Goal: Transaction & Acquisition: Purchase product/service

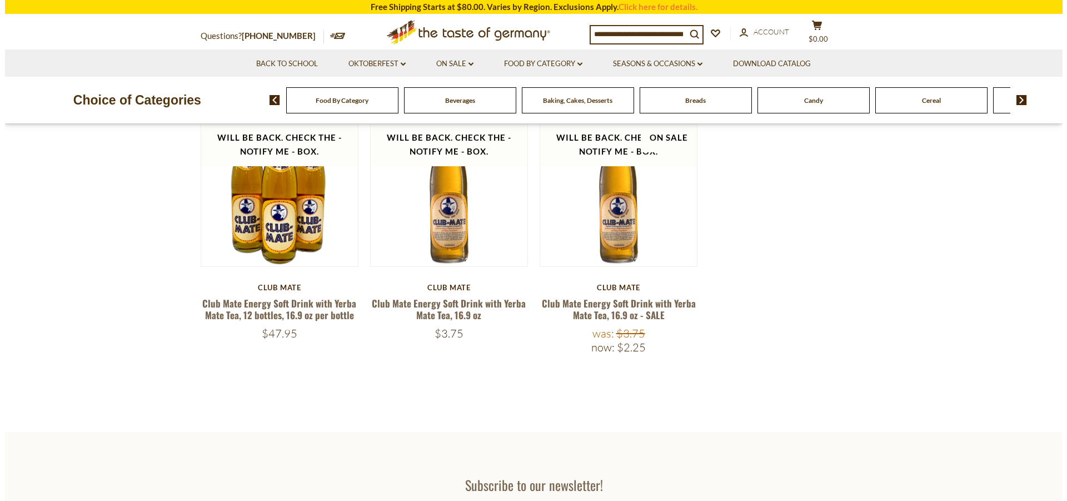
scroll to position [57, 0]
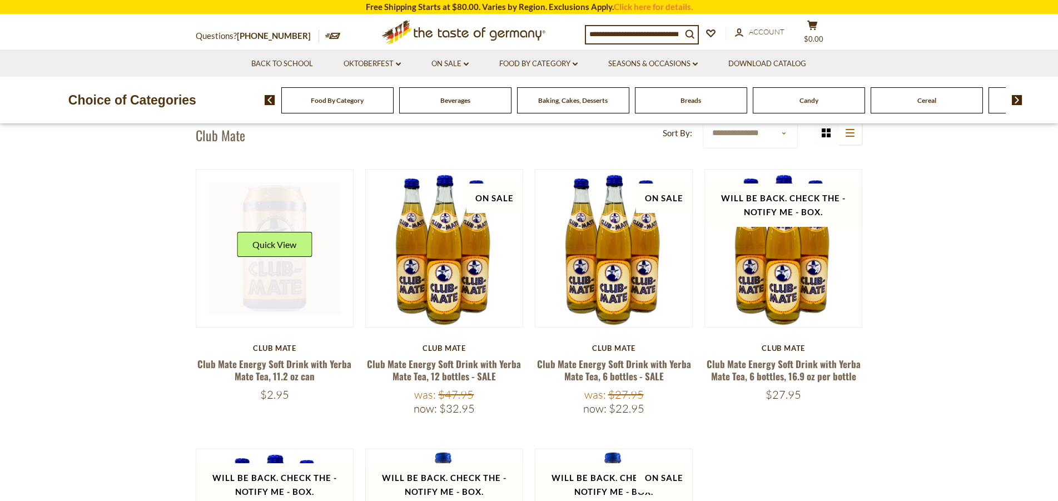
click at [288, 260] on div "Quick View" at bounding box center [274, 248] width 75 height 33
click at [284, 238] on button "Quick View" at bounding box center [274, 244] width 75 height 25
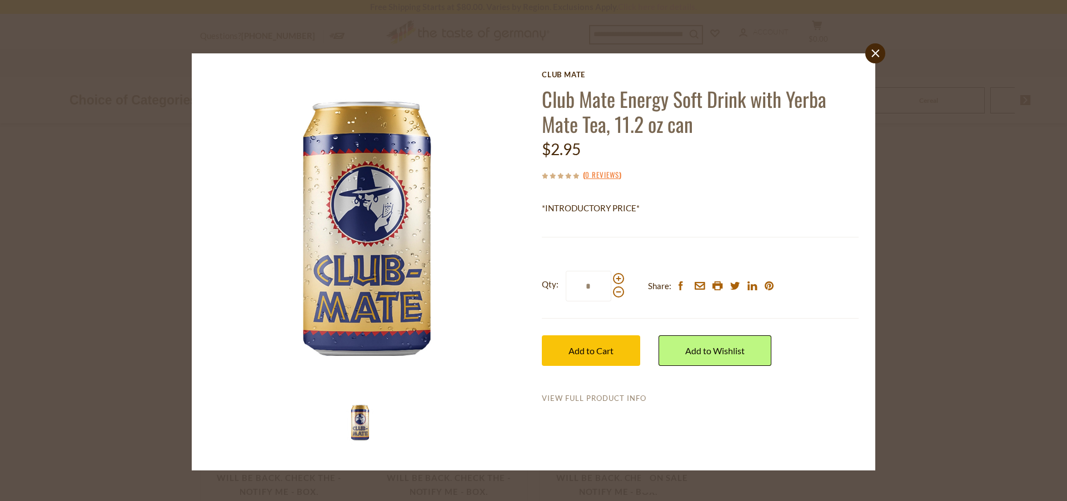
click at [578, 401] on link "View Full Product Info" at bounding box center [594, 398] width 104 height 10
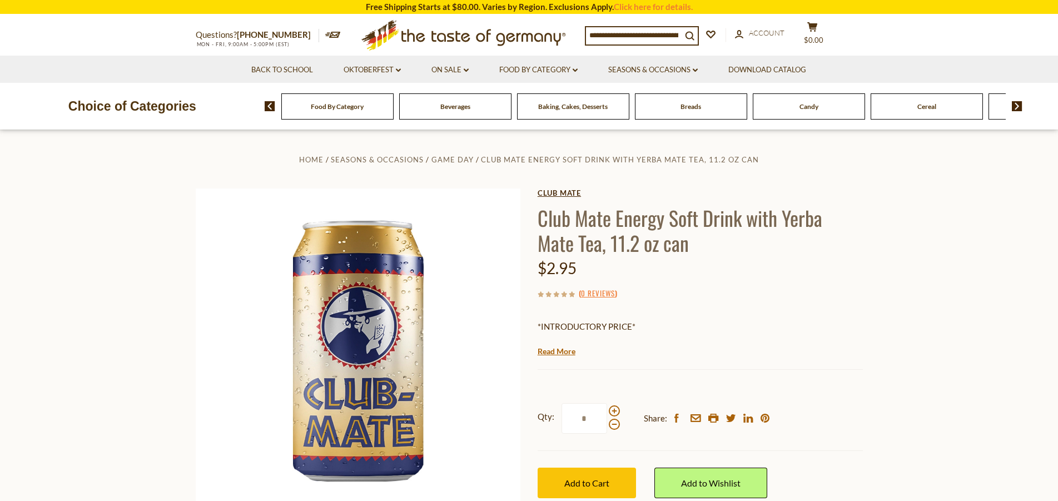
click at [553, 195] on link "Club Mate" at bounding box center [699, 192] width 325 height 9
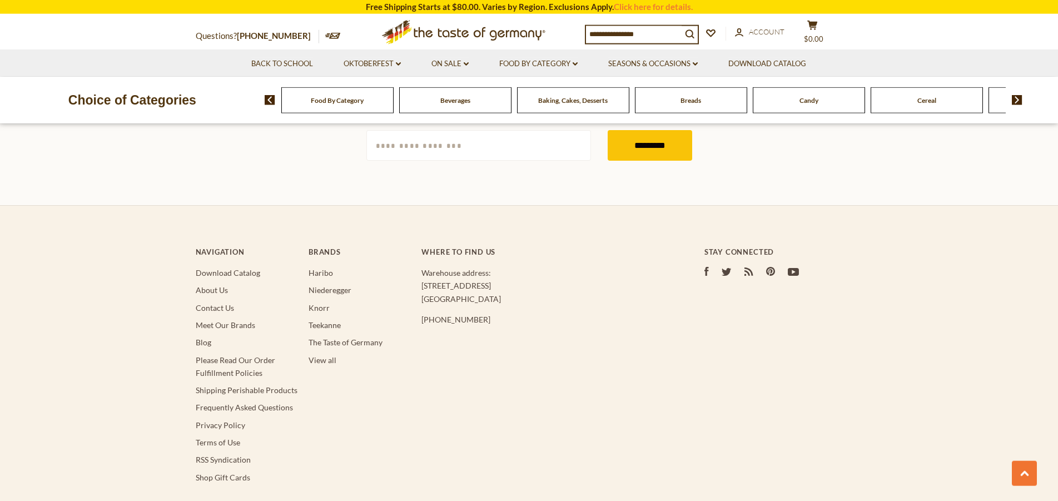
scroll to position [794, 0]
